Goal: Information Seeking & Learning: Learn about a topic

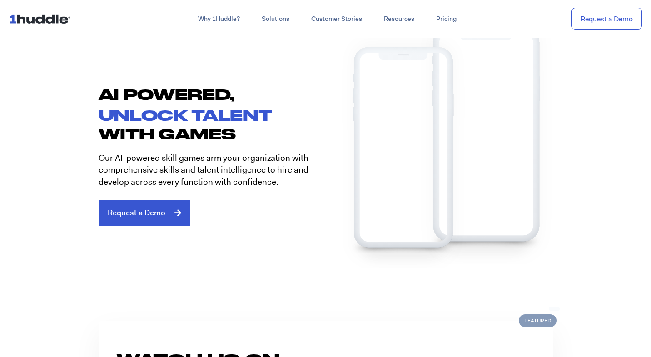
scroll to position [476, 0]
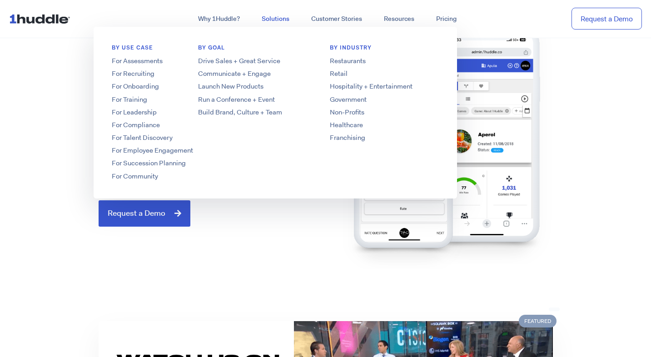
click at [267, 19] on link "Solutions" at bounding box center [275, 19] width 49 height 16
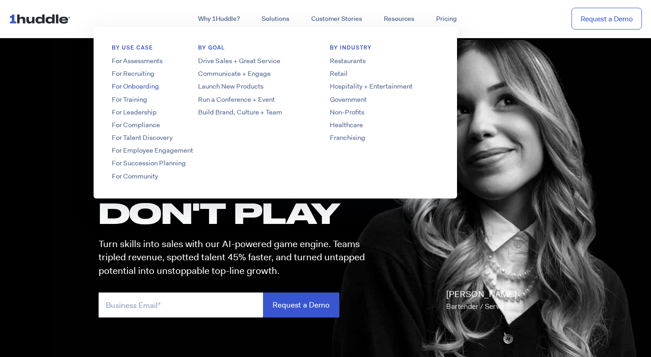
click at [130, 90] on link "For Onboarding" at bounding box center [166, 87] width 145 height 10
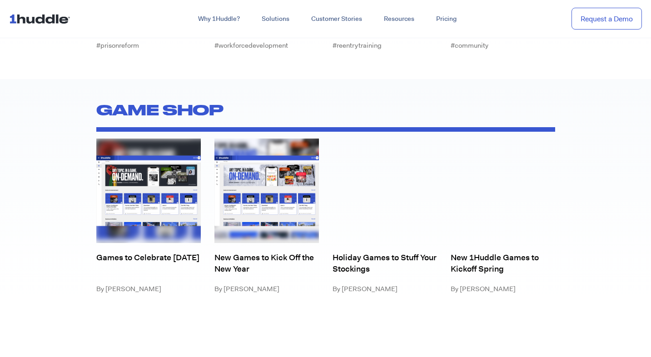
scroll to position [3663, 0]
